Goal: Find specific page/section: Find specific page/section

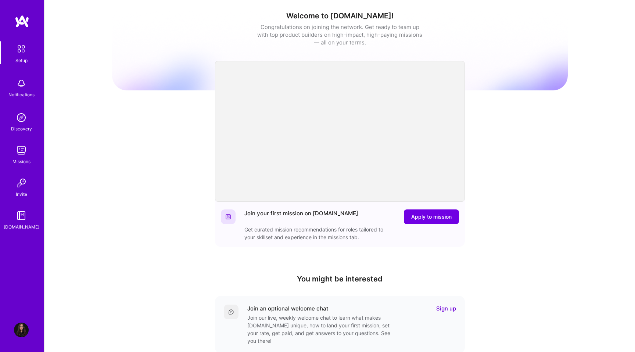
click at [20, 22] on img at bounding box center [22, 21] width 15 height 13
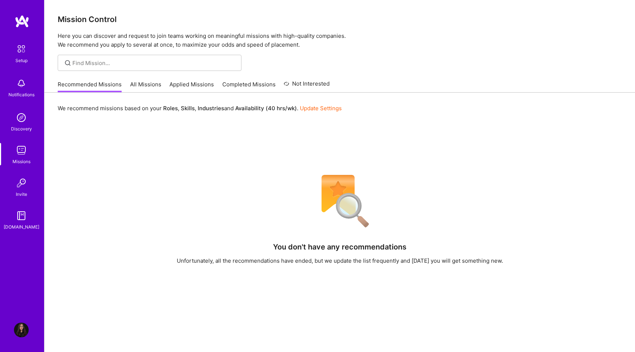
click at [147, 86] on link "All Missions" at bounding box center [145, 86] width 31 height 12
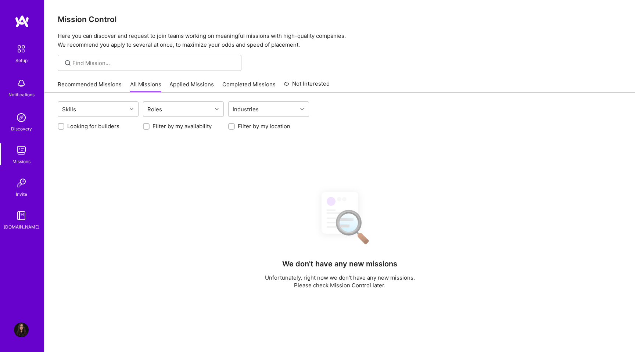
click at [91, 125] on label "Looking for builders" at bounding box center [93, 126] width 52 height 8
click at [64, 125] on input "Looking for builders" at bounding box center [61, 126] width 5 height 5
checkbox input "true"
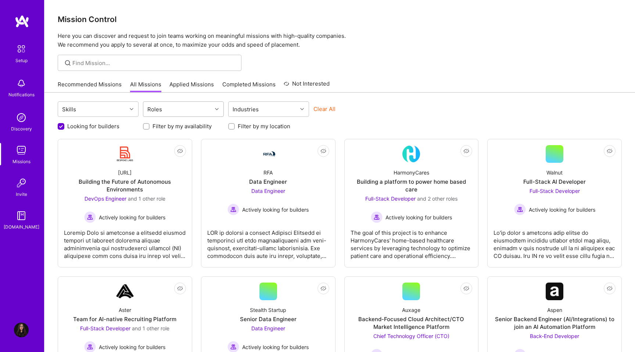
click at [159, 108] on div "Roles" at bounding box center [154, 109] width 18 height 11
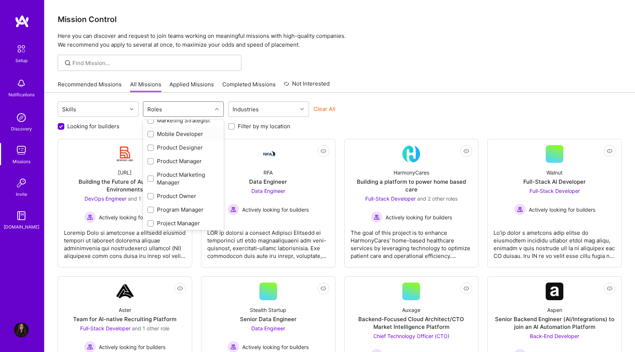
scroll to position [270, 0]
click at [172, 146] on div "Product Designer" at bounding box center [183, 145] width 72 height 8
checkbox input "true"
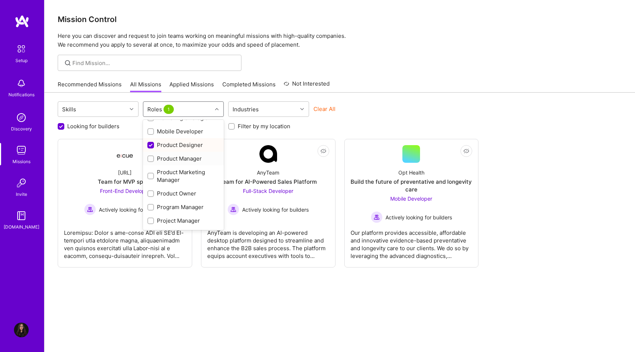
click at [168, 159] on div "Product Manager" at bounding box center [183, 159] width 72 height 8
checkbox input "true"
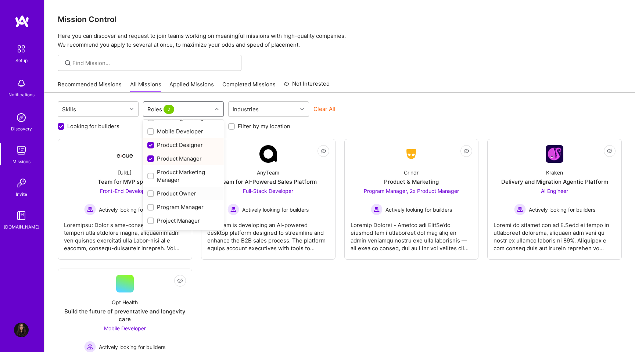
click at [168, 194] on div "Product Owner" at bounding box center [183, 193] width 72 height 8
checkbox input "true"
click at [183, 141] on div "Project Manager" at bounding box center [183, 140] width 72 height 8
checkbox input "true"
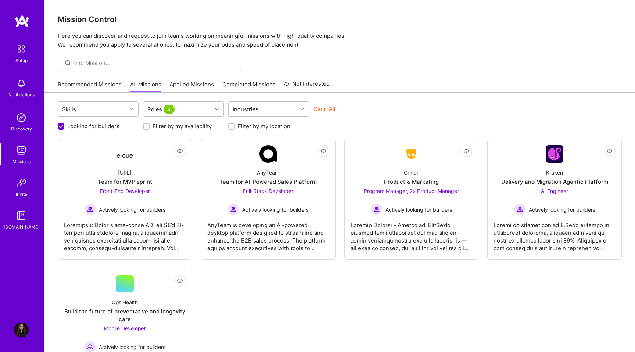
click at [356, 109] on div "Clear All" at bounding box center [353, 112] width 81 height 14
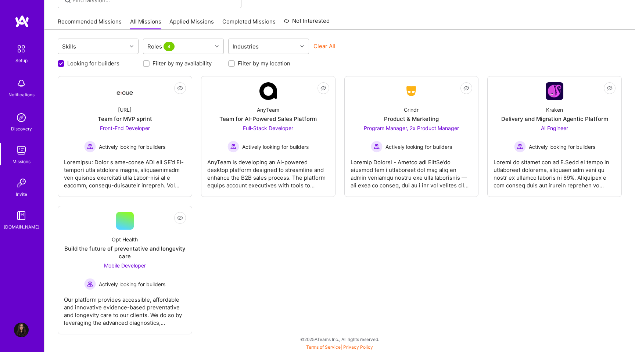
scroll to position [51, 0]
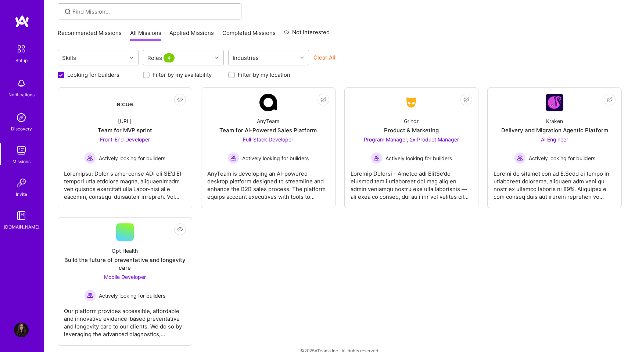
click at [240, 72] on label "Filter by my location" at bounding box center [264, 75] width 53 height 8
click at [235, 73] on input "Filter by my location" at bounding box center [232, 75] width 5 height 5
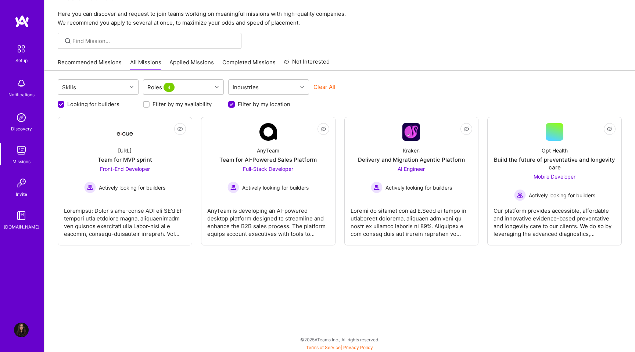
click at [238, 105] on label "Filter by my location" at bounding box center [264, 104] width 53 height 8
click at [235, 105] on input "Filter by my location" at bounding box center [232, 104] width 7 height 7
checkbox input "false"
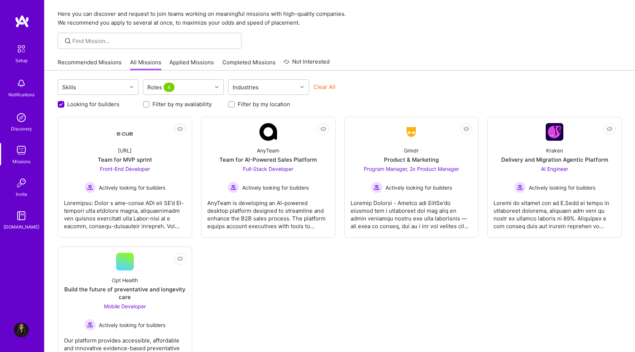
scroll to position [0, 0]
